Goal: Information Seeking & Learning: Learn about a topic

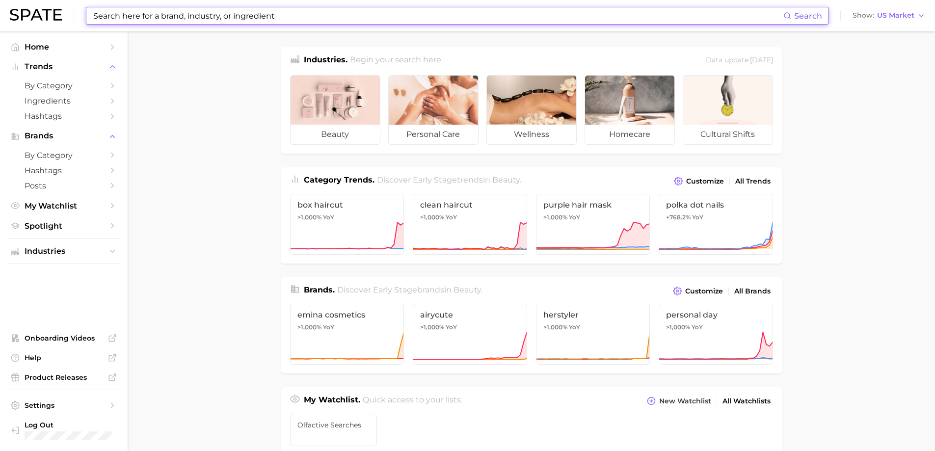
click at [181, 20] on input at bounding box center [437, 15] width 691 height 17
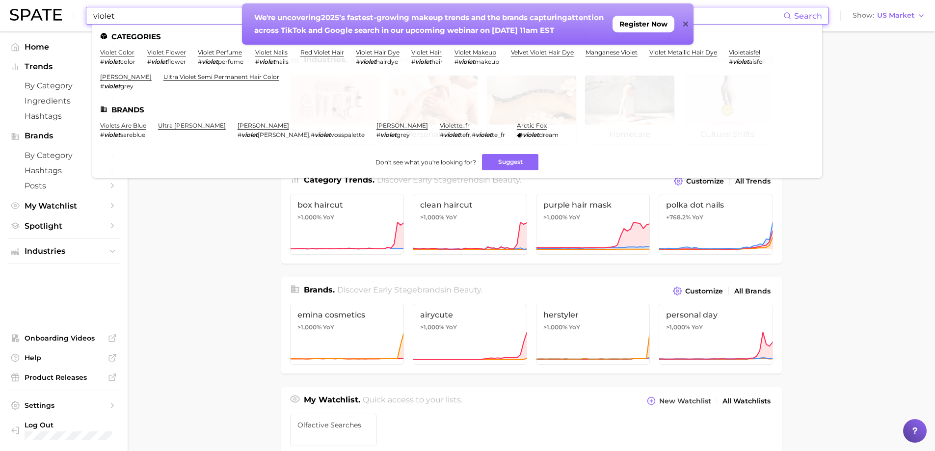
type input "violet"
click at [213, 58] on em "violet" at bounding box center [210, 61] width 16 height 7
click at [220, 49] on link "violet perfume" at bounding box center [220, 52] width 44 height 7
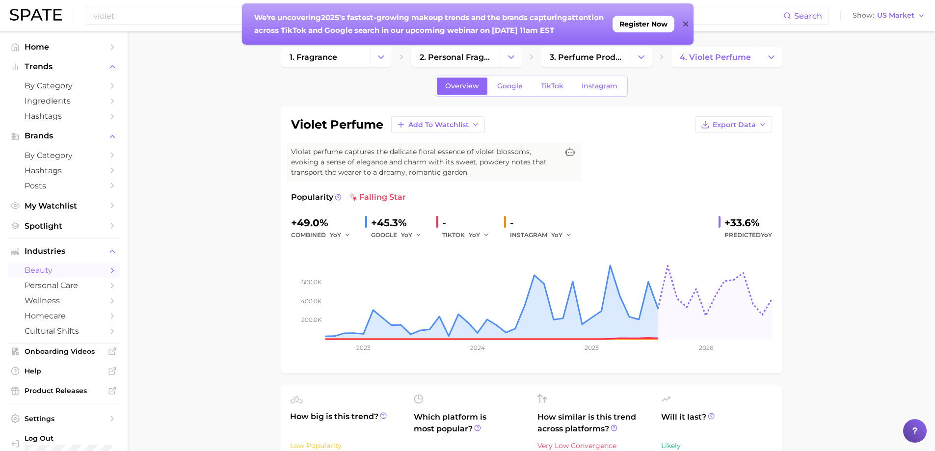
click at [682, 25] on div "We're uncovering 2025’s fastest-growing makeup trends and the brands capturing …" at bounding box center [468, 23] width 452 height 41
click at [687, 24] on icon at bounding box center [686, 24] width 5 height 8
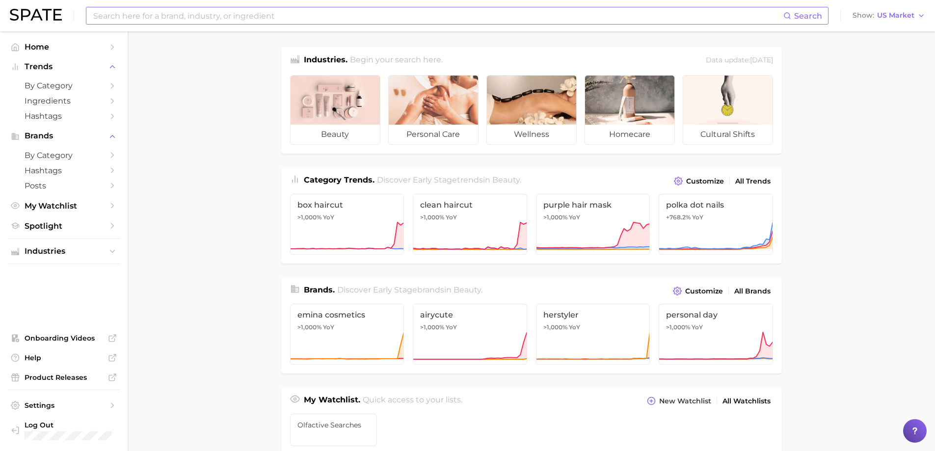
click at [147, 9] on input at bounding box center [437, 15] width 691 height 17
type input "violet flower"
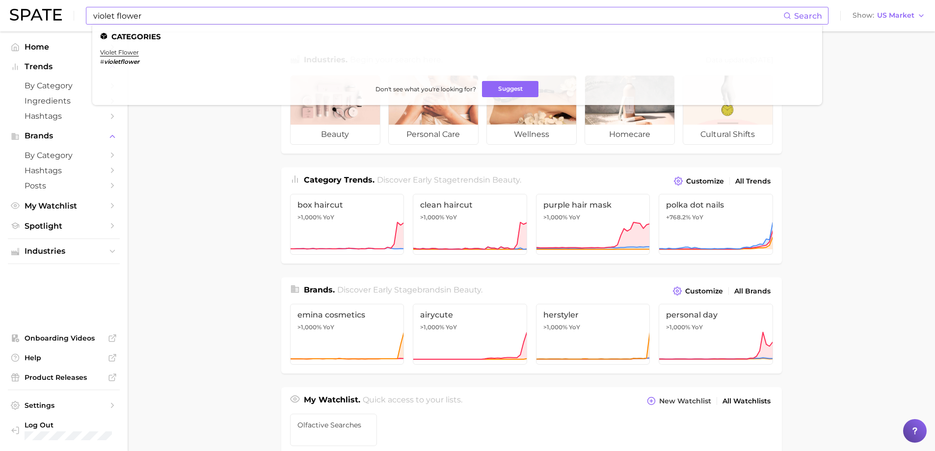
click at [123, 62] on em "violetflower" at bounding box center [121, 61] width 35 height 7
click at [121, 54] on link "violet flower" at bounding box center [119, 52] width 39 height 7
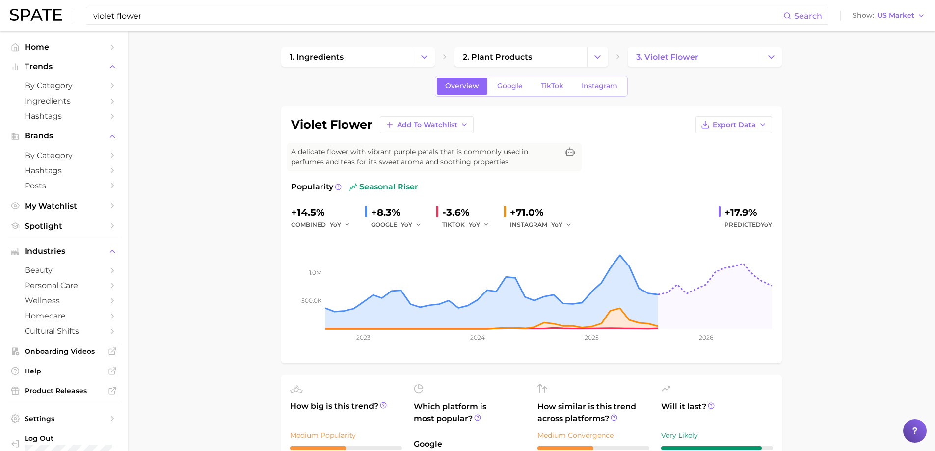
drag, startPoint x: 317, startPoint y: 12, endPoint x: 325, endPoint y: -49, distance: 61.0
click at [325, 0] on html "violet flower Search Show US Market Home Trends by Category Ingredients Hashtag…" at bounding box center [467, 225] width 935 height 451
